Goal: Register for event/course

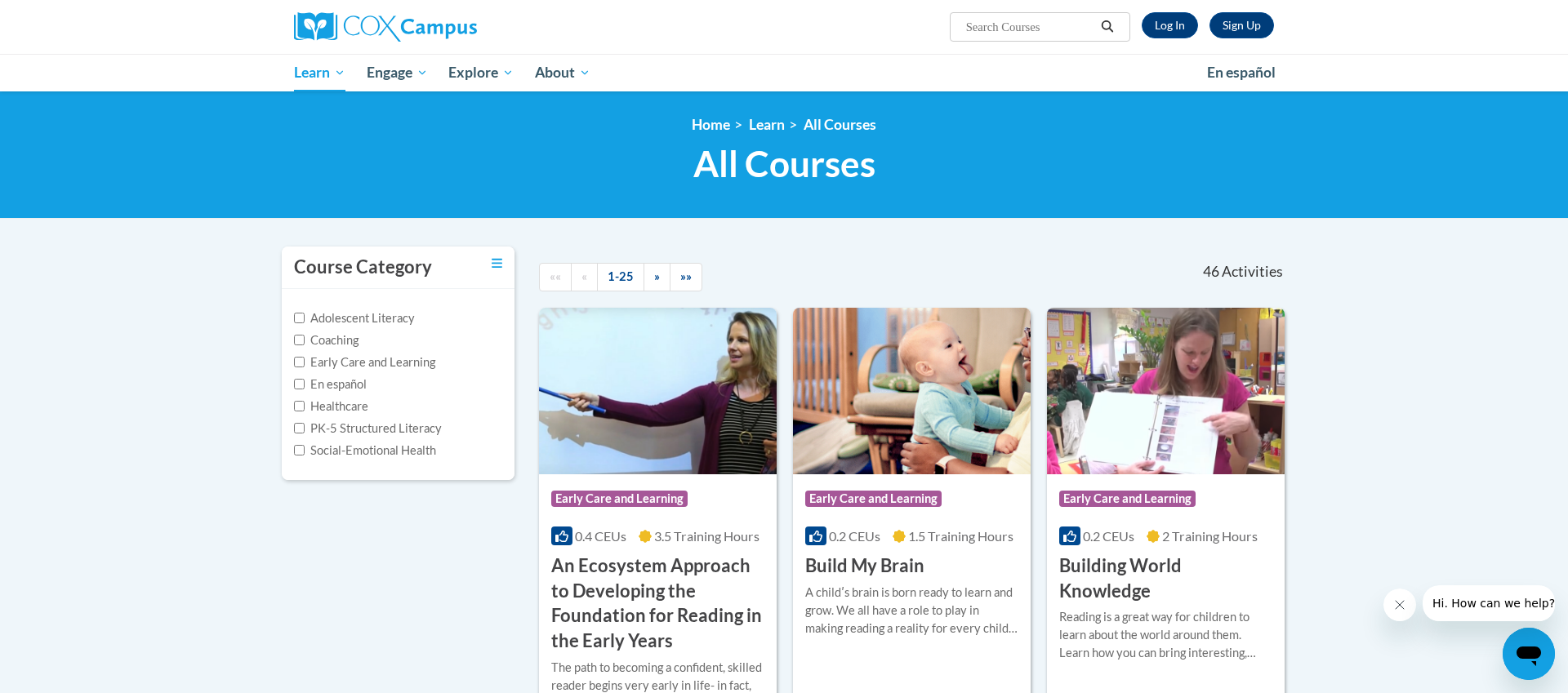
scroll to position [1595, 0]
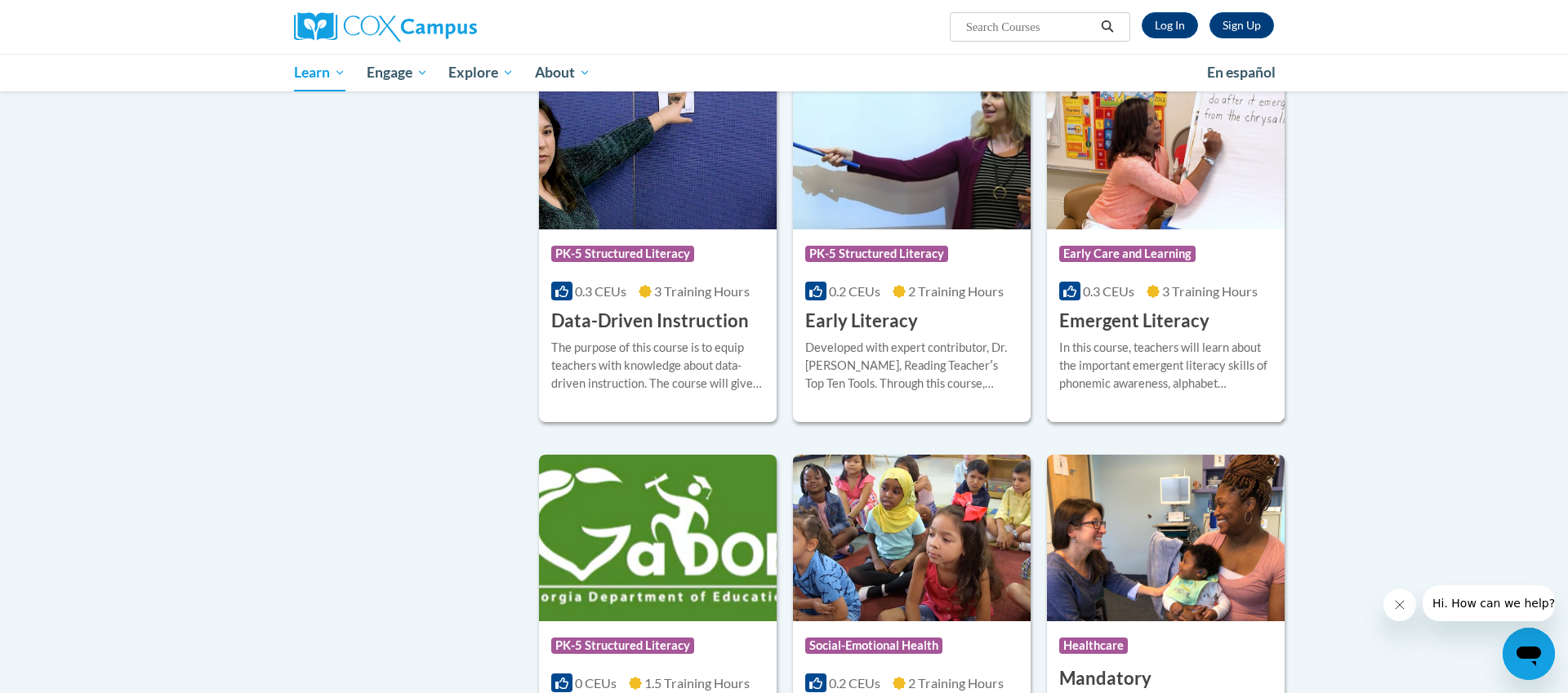
click at [1232, 334] on div "Course Category: Early Care and Learning 0.3 CEUs 3 Training Hours COURSE Emerg…" at bounding box center [1166, 281] width 238 height 104
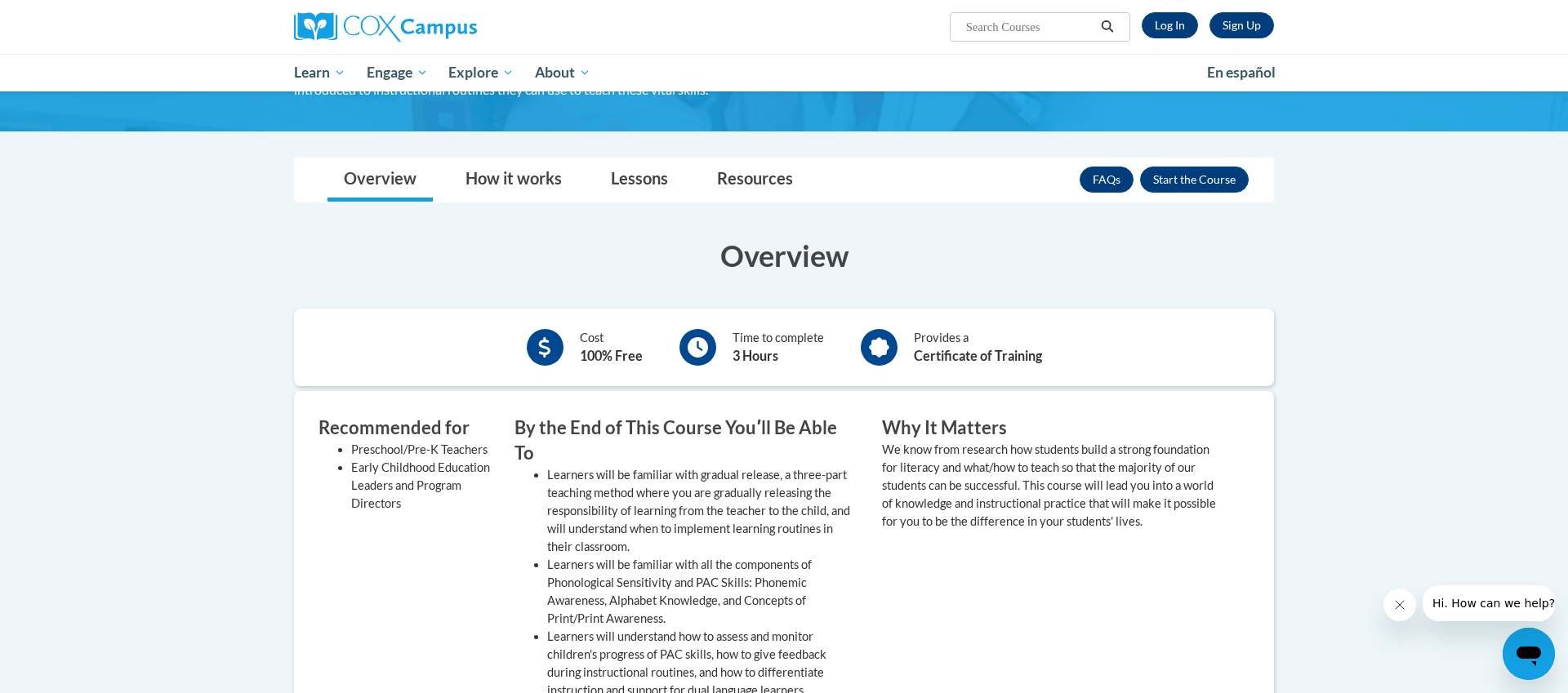
scroll to position [166, 0]
